Goal: Browse casually: Explore the website without a specific task or goal

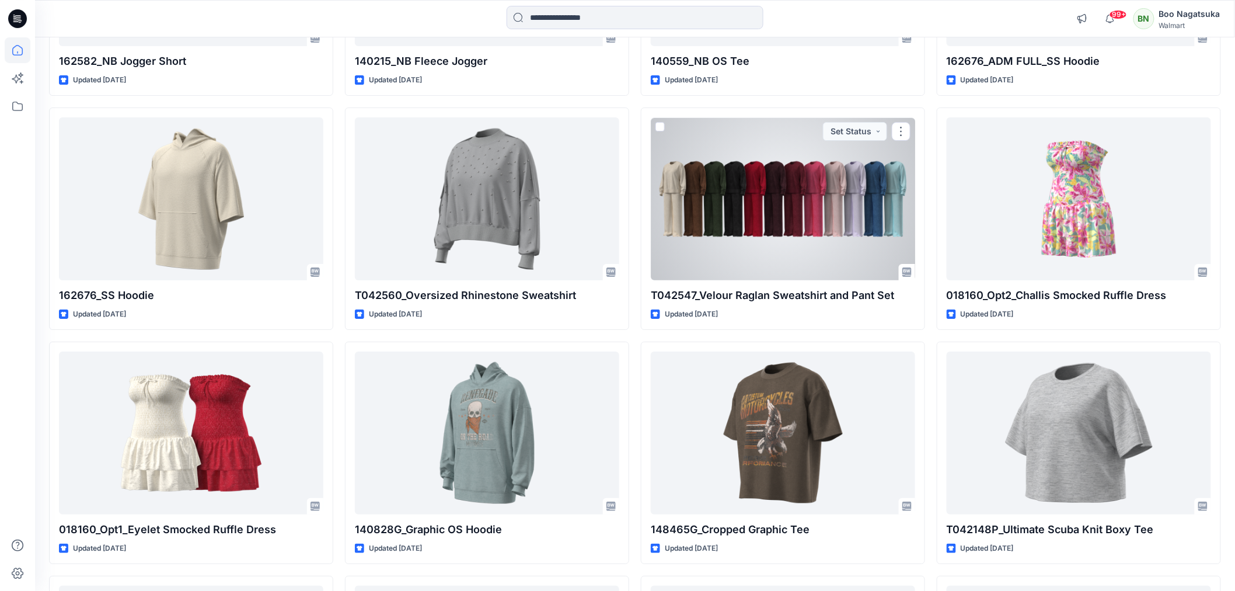
scroll to position [18322, 0]
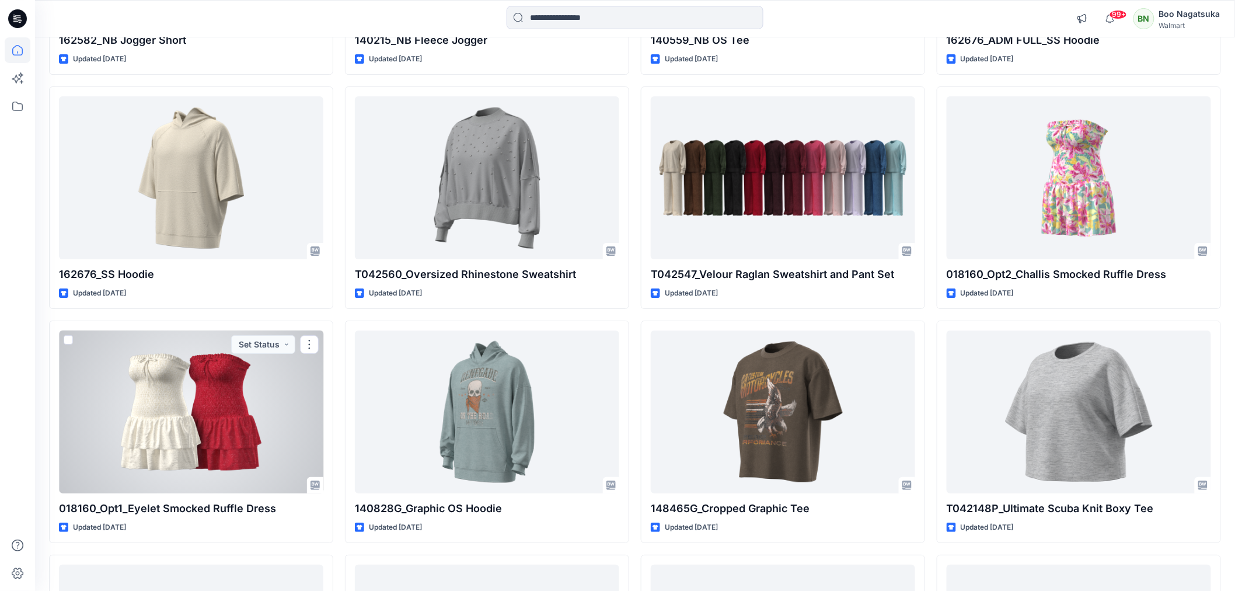
drag, startPoint x: 294, startPoint y: 407, endPoint x: 303, endPoint y: 411, distance: 10.5
click at [294, 408] on div at bounding box center [191, 411] width 264 height 162
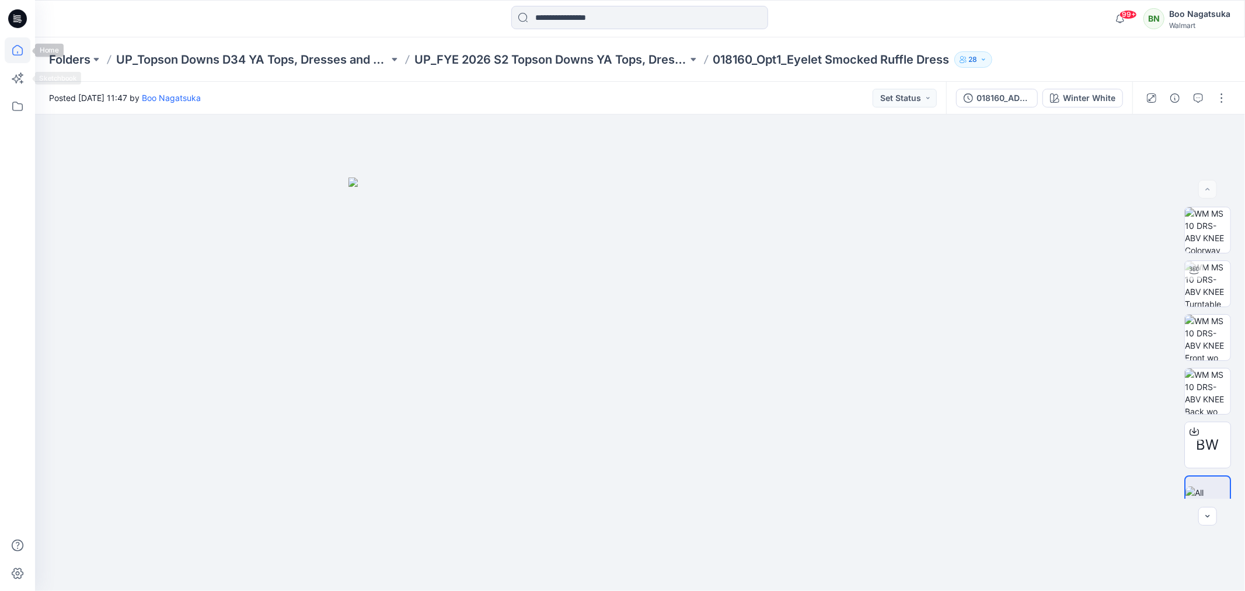
click at [18, 50] on icon at bounding box center [18, 50] width 26 height 26
